Goal: Task Accomplishment & Management: Manage account settings

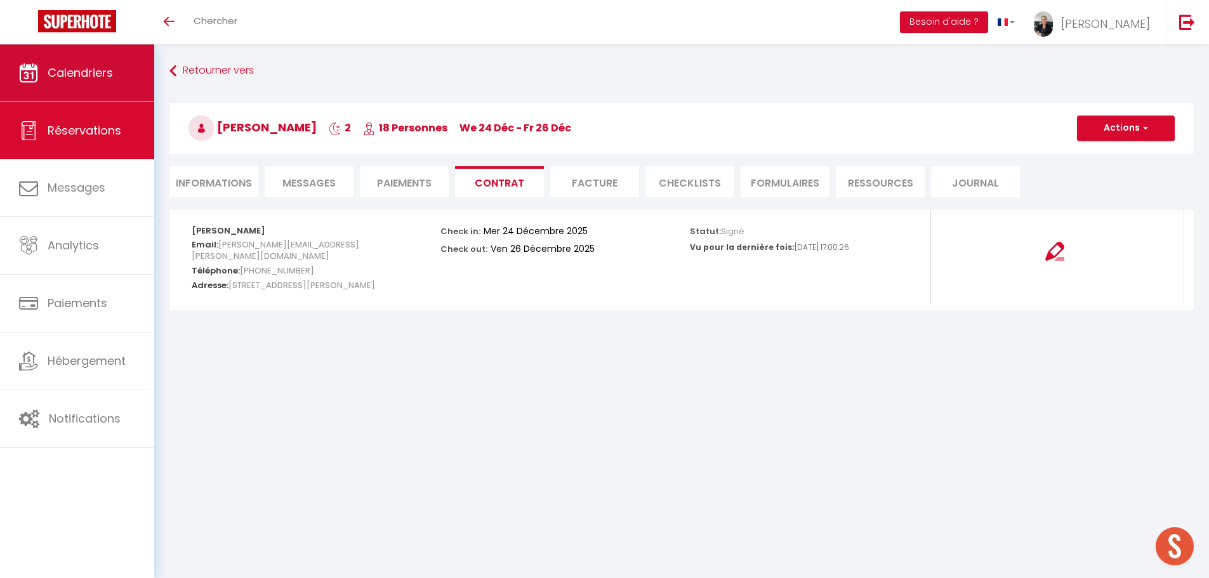
click at [88, 77] on span "Calendriers" at bounding box center [80, 73] width 65 height 16
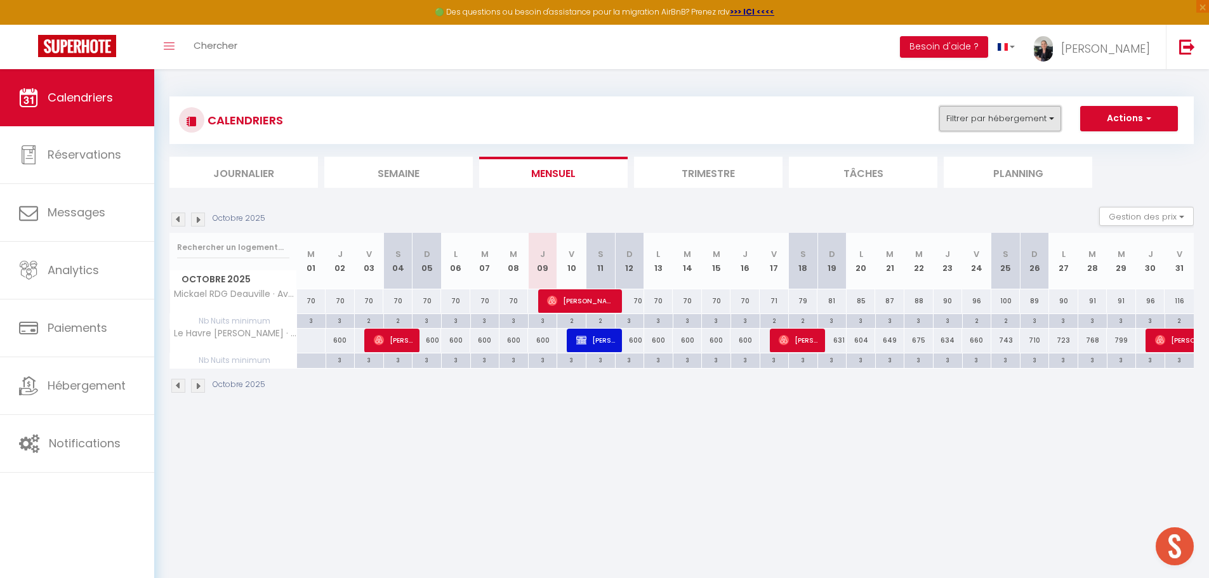
click at [1043, 123] on button "Filtrer par hébergement" at bounding box center [1000, 118] width 122 height 25
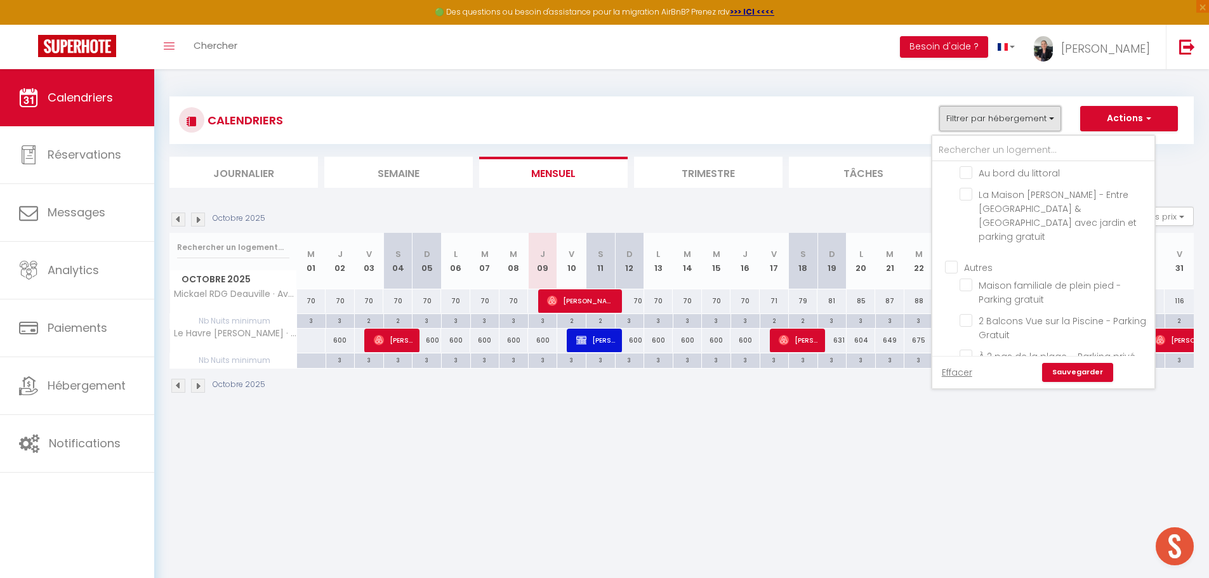
scroll to position [2074, 0]
click at [969, 458] on input "Le Havre [PERSON_NAME] · Large Villa indoor... · Large Villa indoor swimming po…" at bounding box center [1055, 464] width 190 height 13
checkbox input "false"
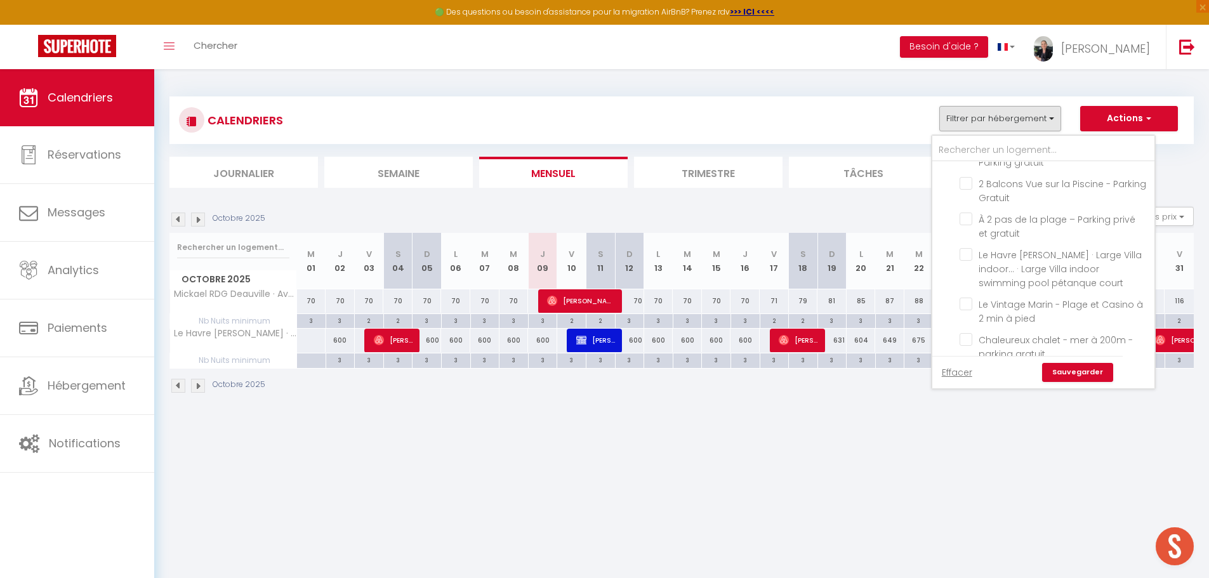
scroll to position [2330, 0]
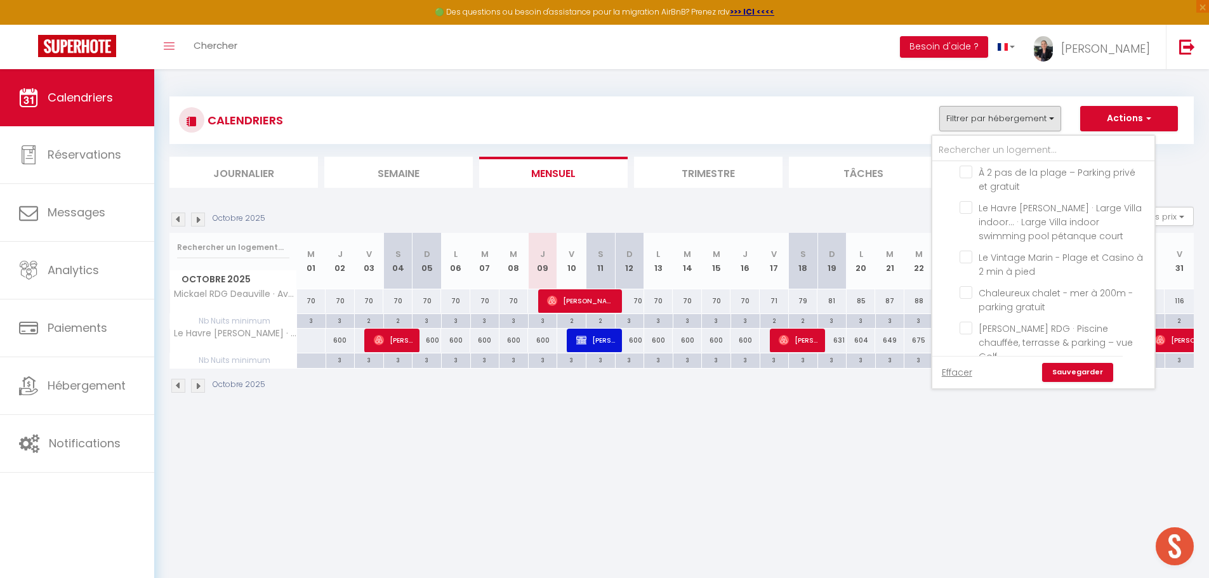
click at [970, 407] on input "Mickael RDG Deauville · Avec balcon - vue sur le golf - Parking et [GEOGRAPHIC_…" at bounding box center [1055, 413] width 190 height 13
checkbox input "false"
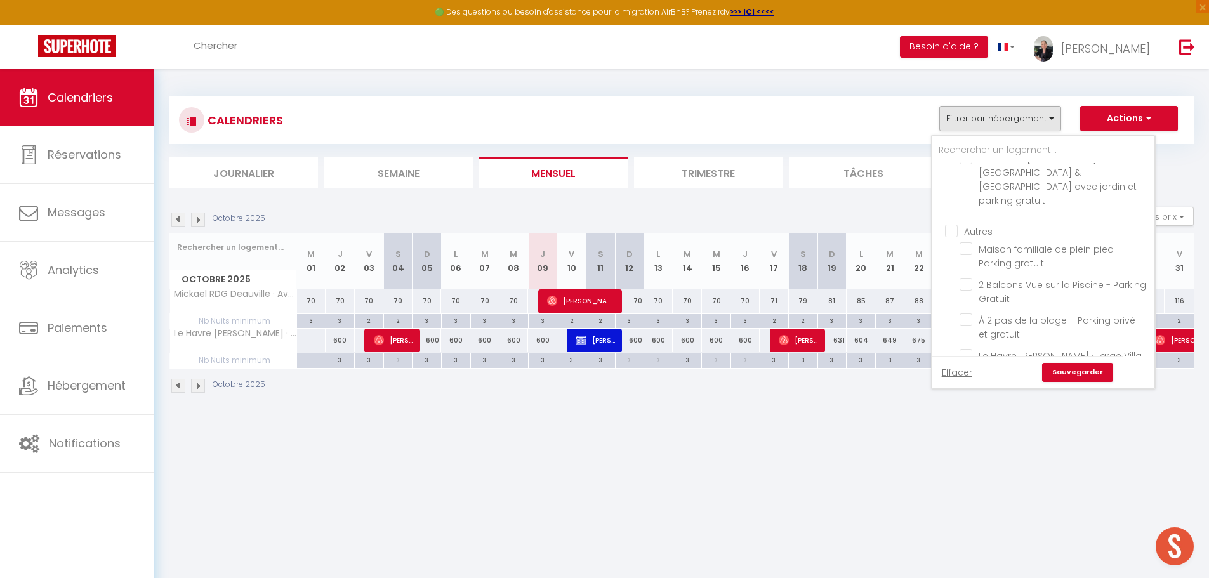
click at [965, 470] on input "[PERSON_NAME] RDG · Piscine chauffée, terrasse & parking – vue Golf" at bounding box center [1055, 476] width 190 height 13
checkbox input "true"
checkbox input "false"
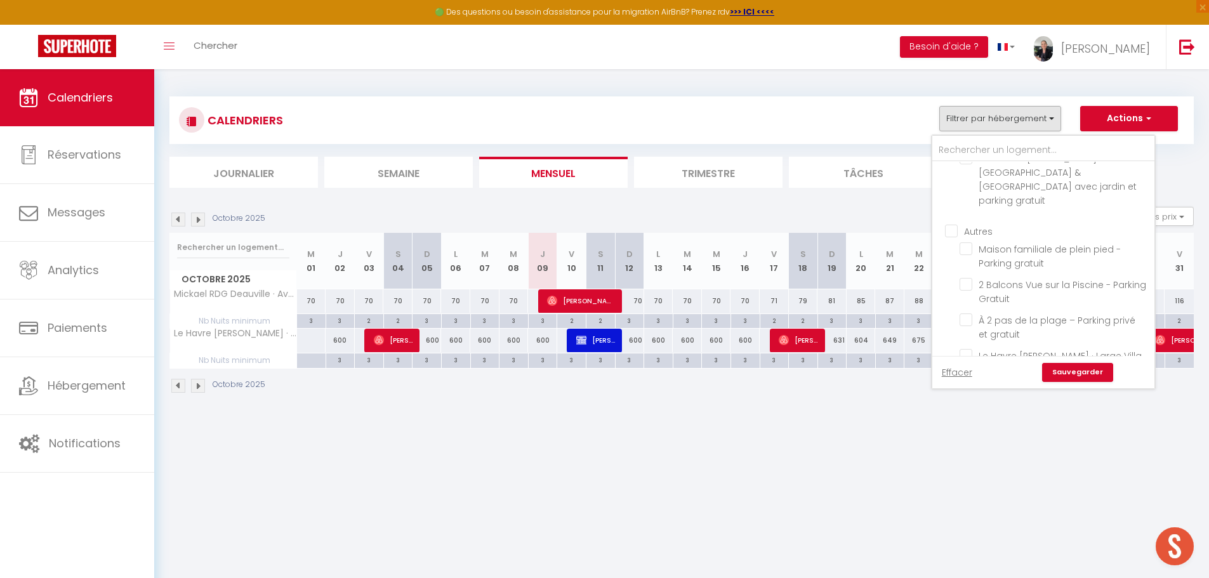
checkbox input "false"
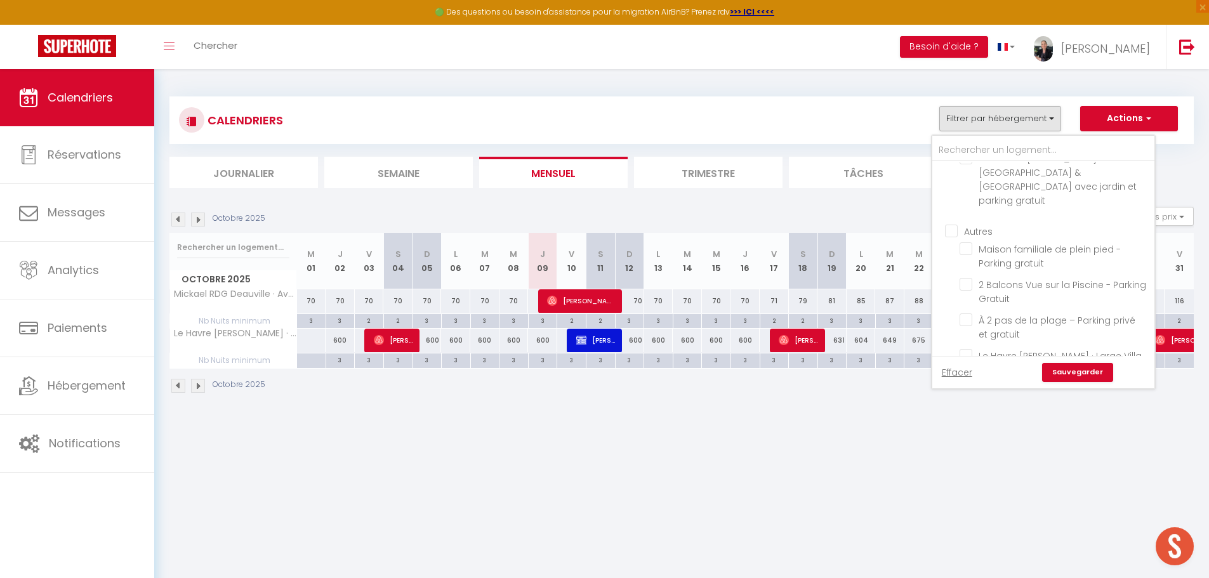
checkbox input "false"
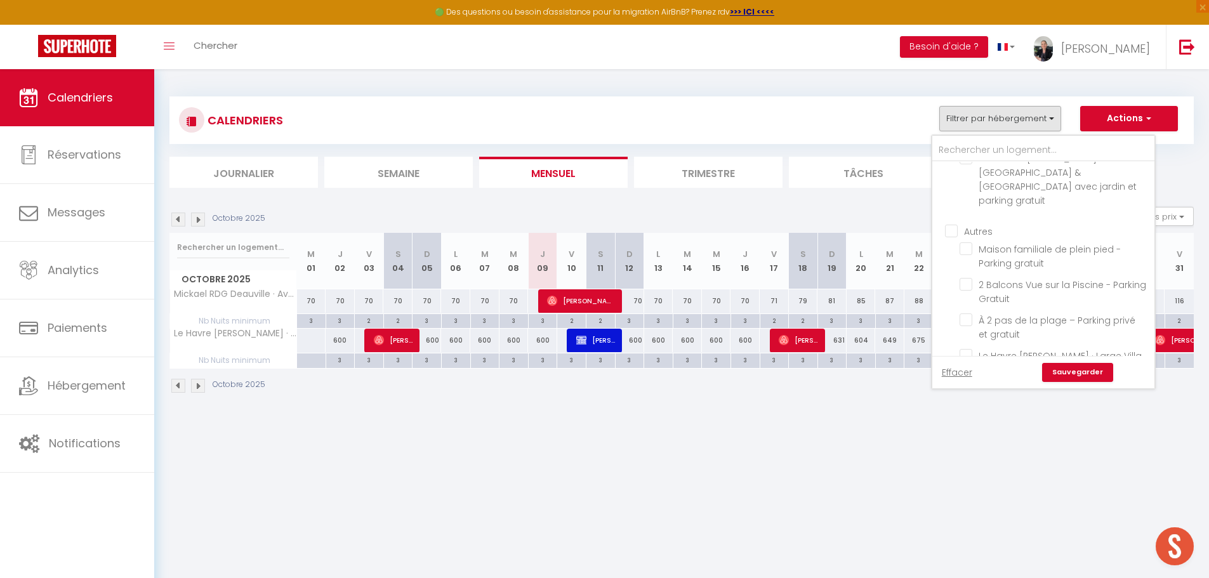
checkbox input "false"
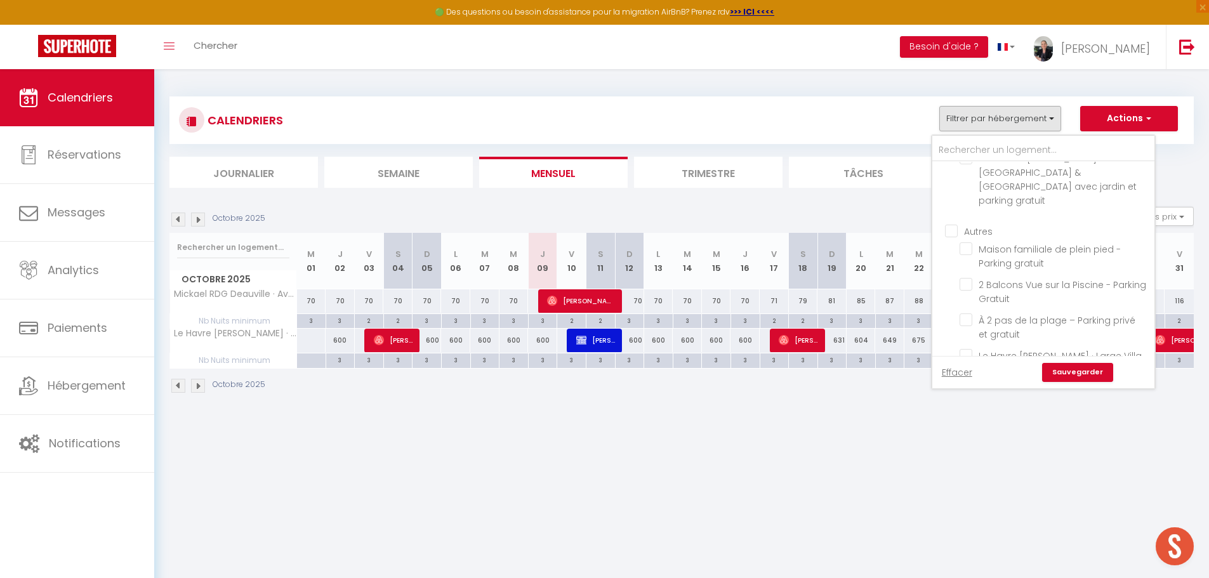
checkbox input "false"
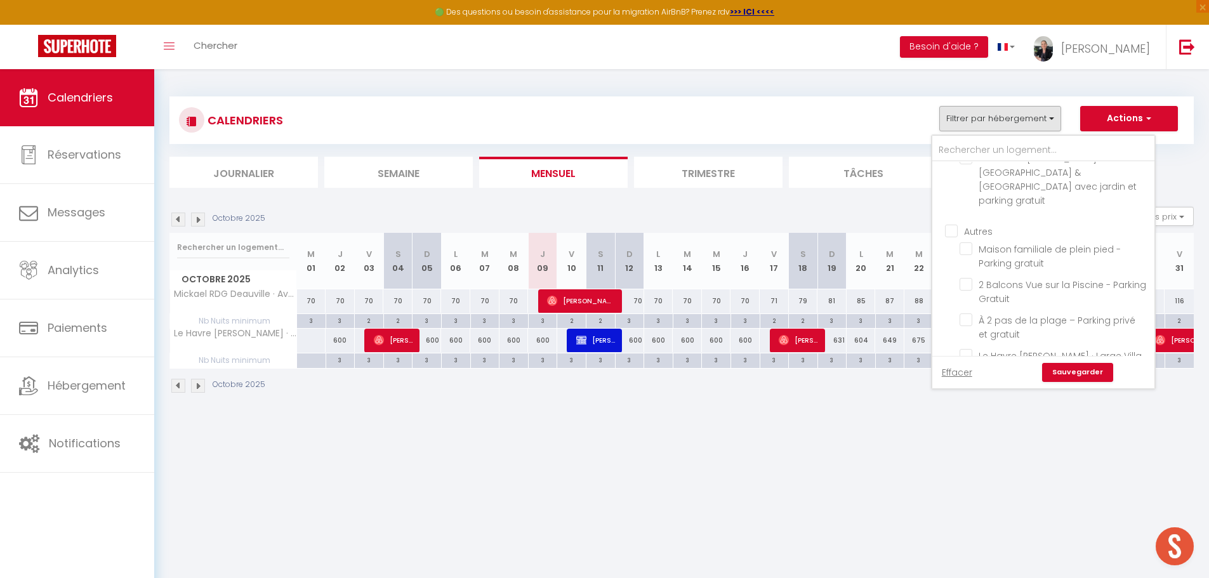
checkbox input "false"
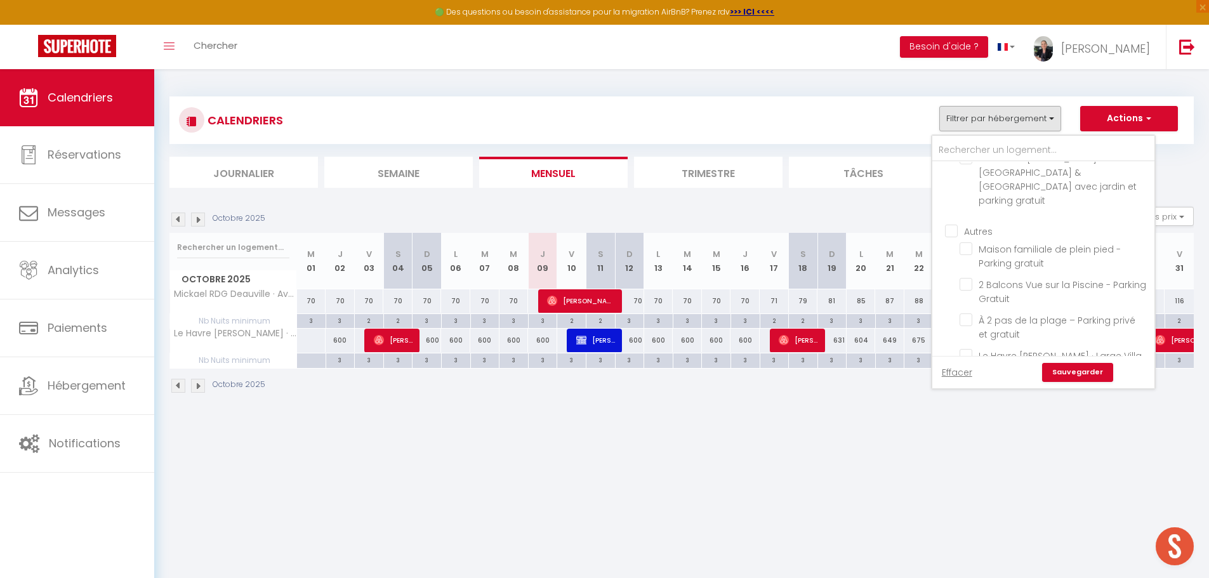
checkbox input "false"
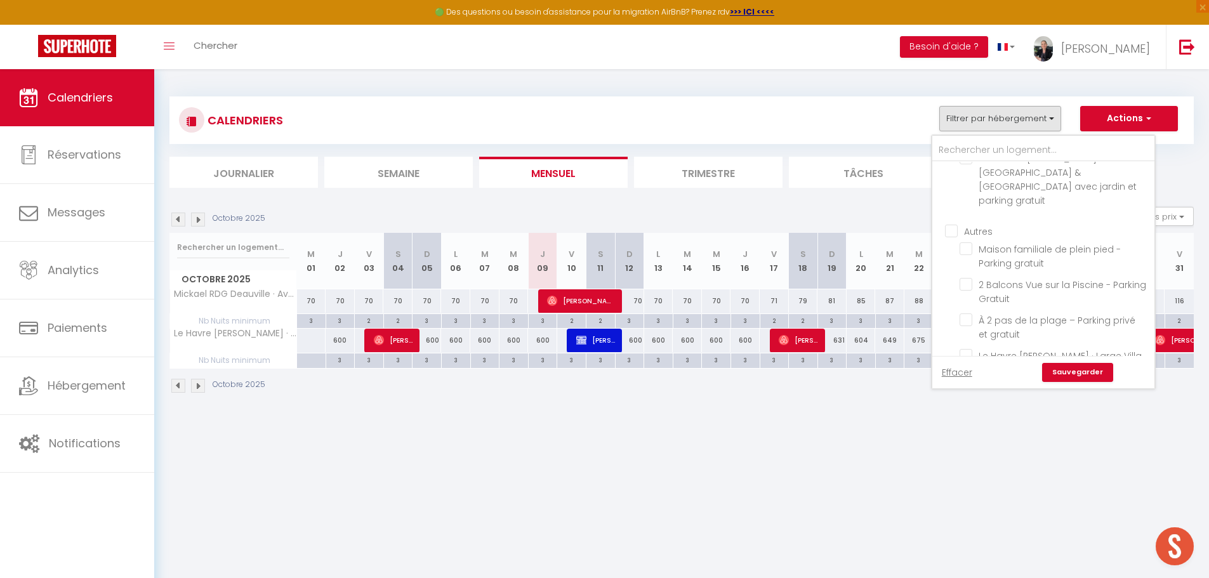
checkbox input "false"
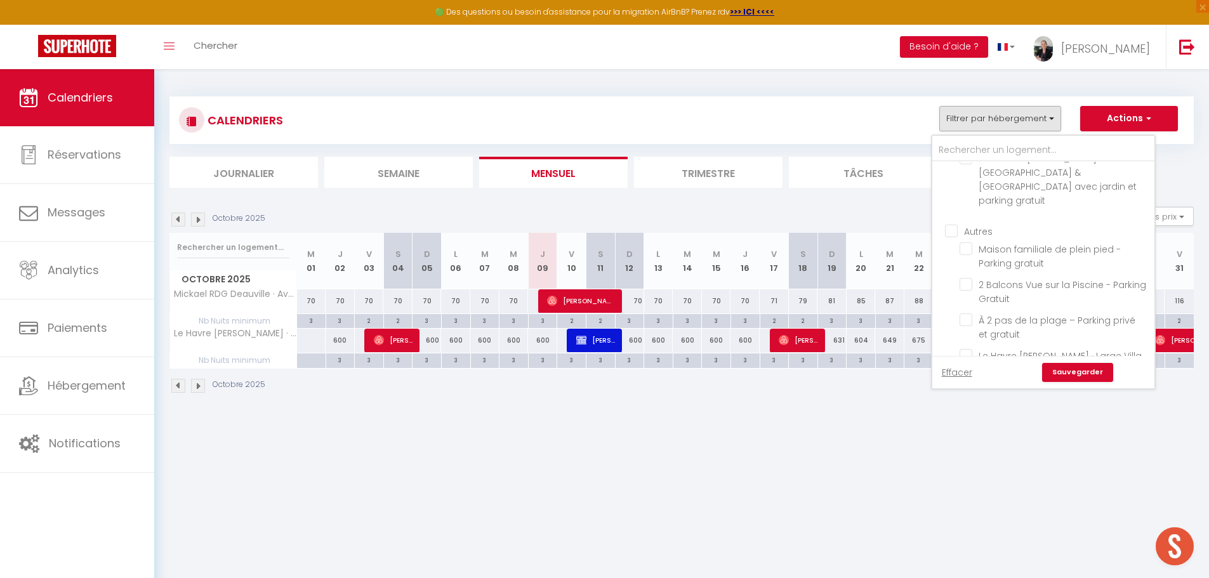
checkbox input "false"
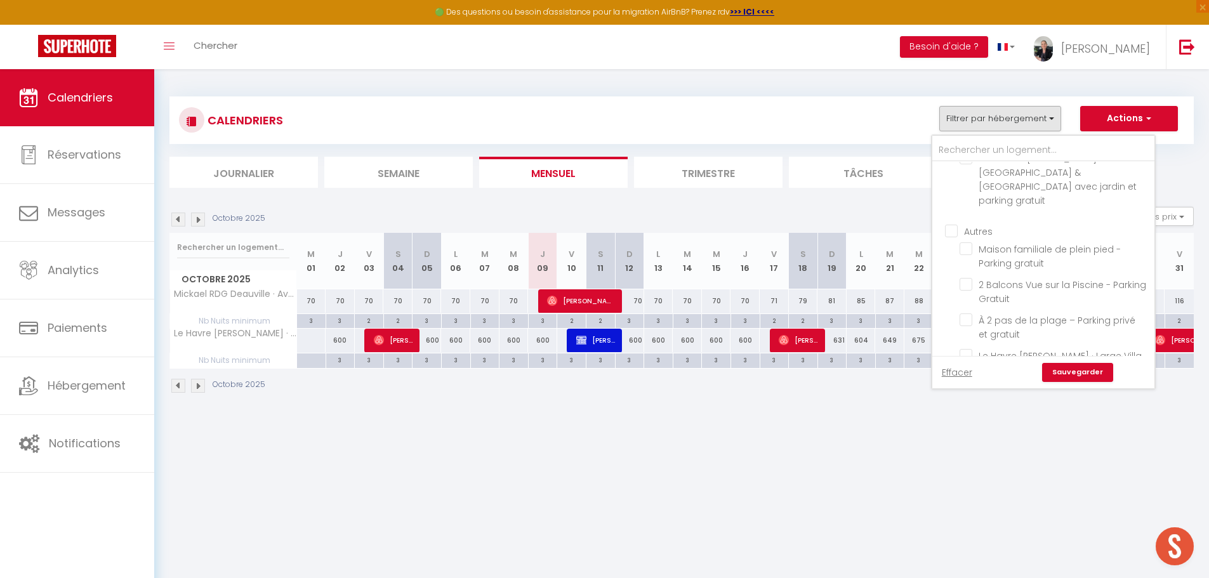
checkbox input "false"
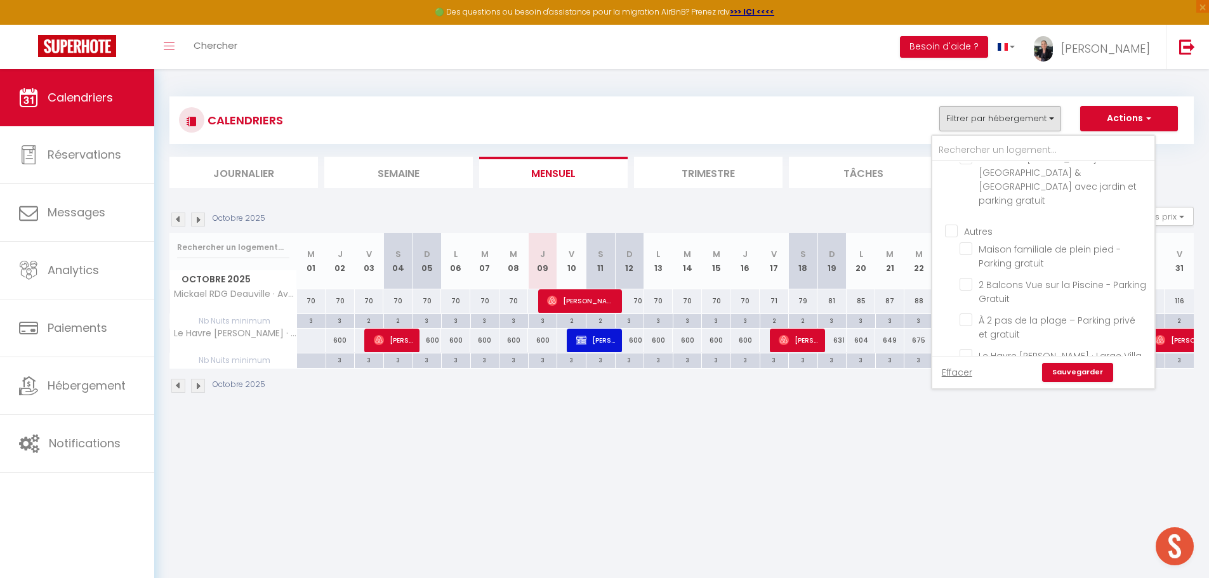
checkbox input "false"
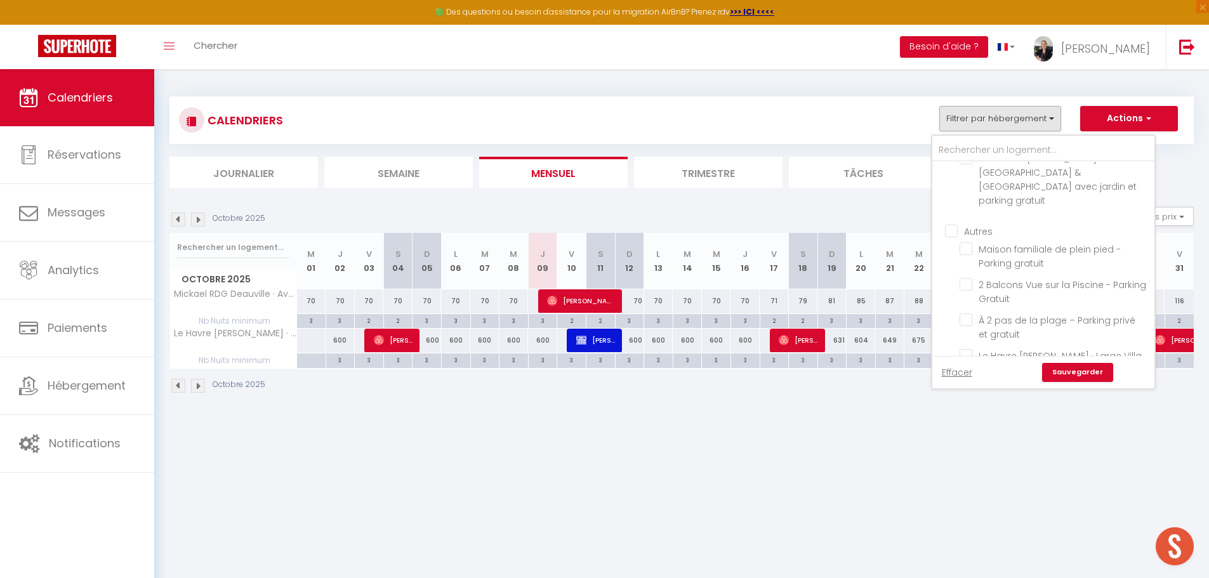
checkbox input "false"
click at [1073, 376] on link "Sauvegarder" at bounding box center [1077, 372] width 71 height 19
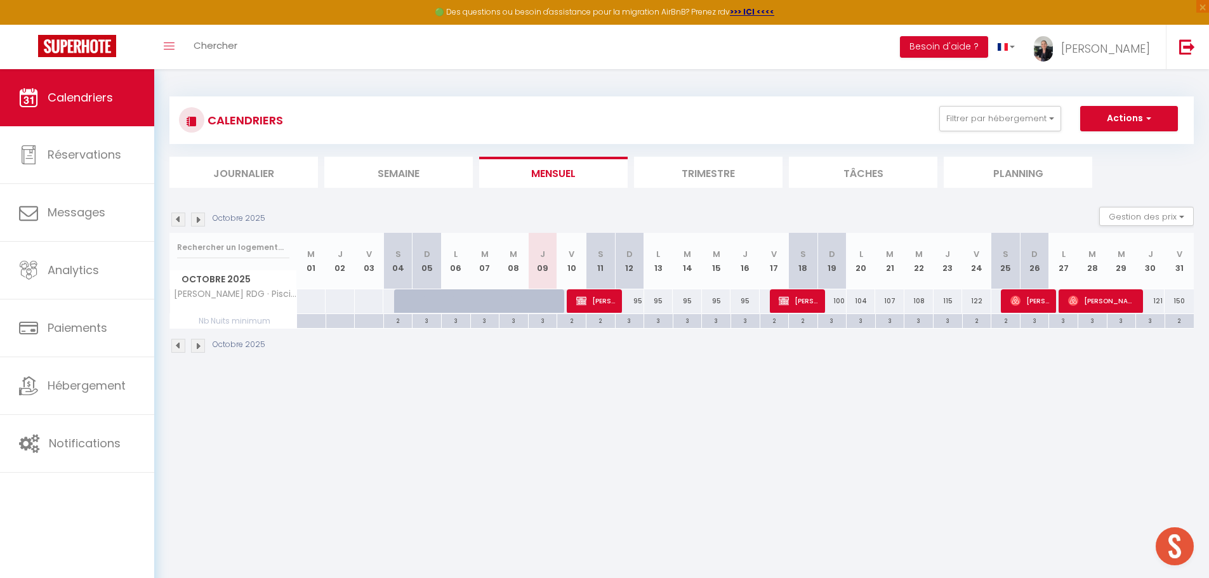
click at [722, 174] on li "Trimestre" at bounding box center [708, 172] width 149 height 31
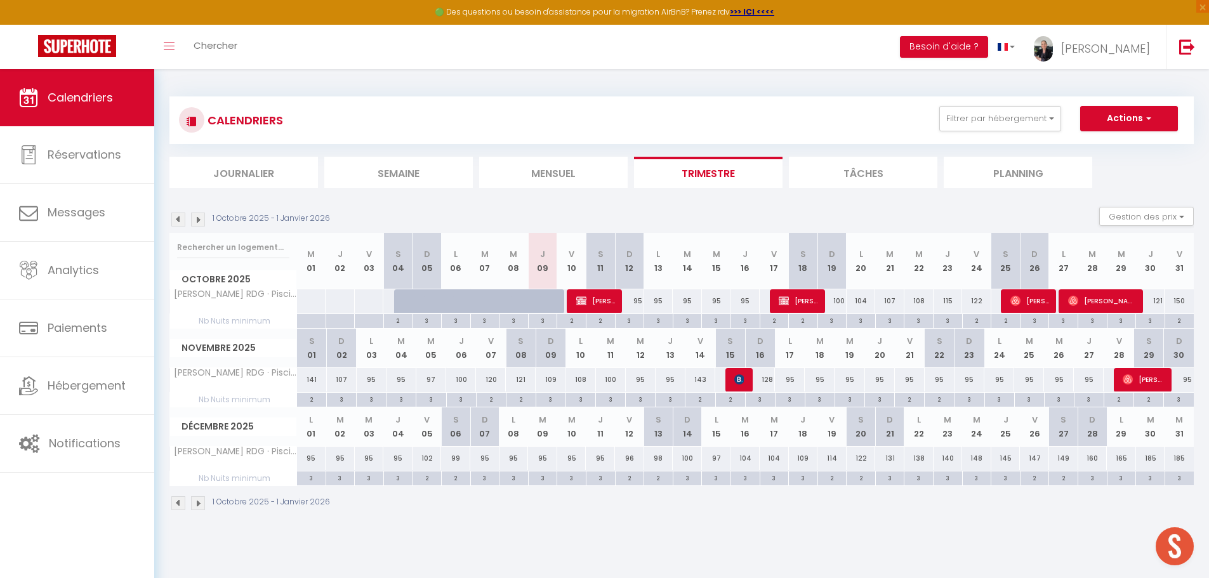
click at [653, 218] on div "1 Octobre 2025 - 1 Janvier 2026 Gestion des prix Nb Nuits minimum Règles Dispon…" at bounding box center [681, 220] width 1024 height 26
click at [611, 506] on div "1 Octobre 2025 - 1 Janvier 2026" at bounding box center [681, 504] width 1024 height 37
